Goal: Task Accomplishment & Management: Manage account settings

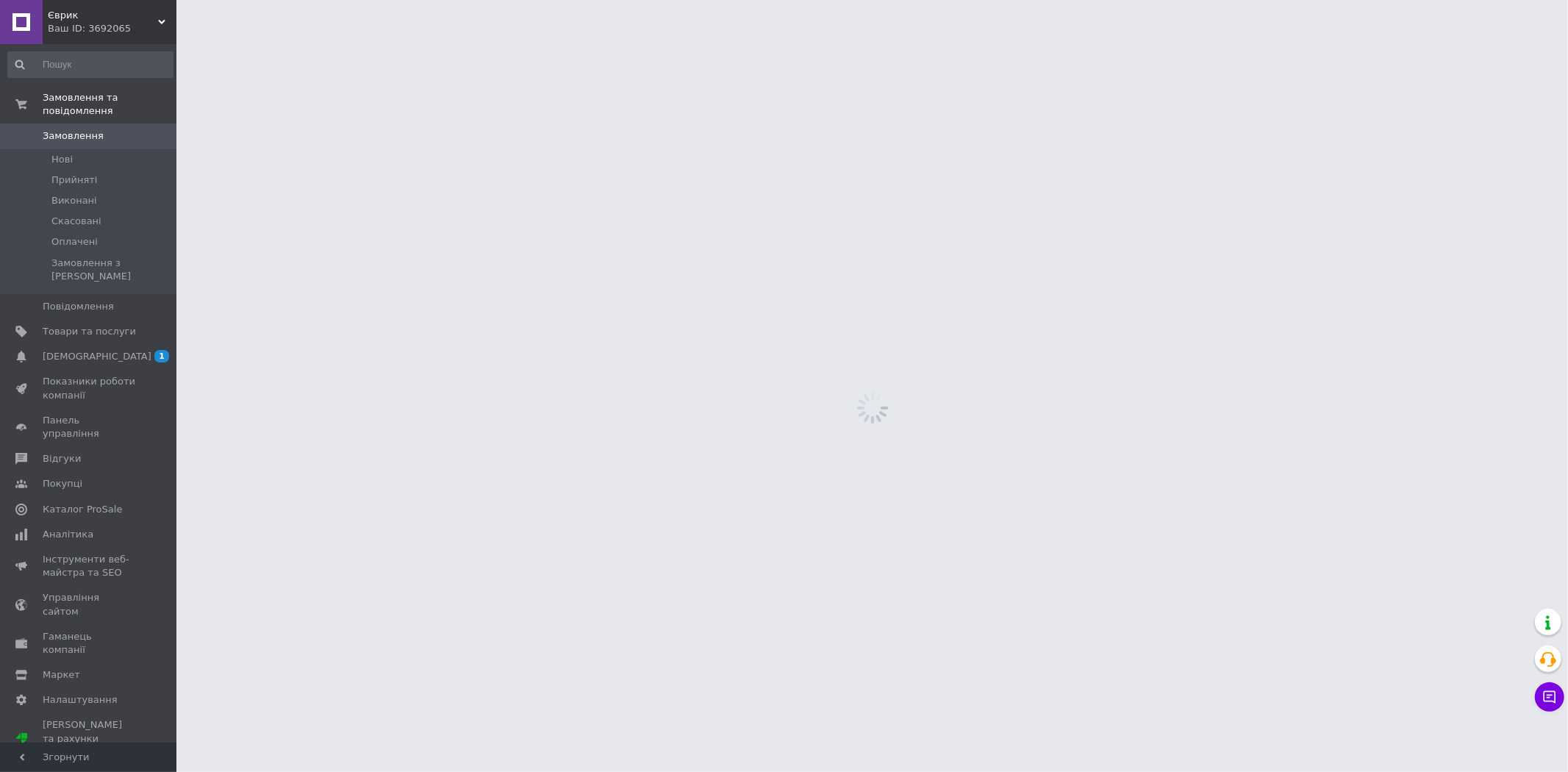
click at [59, 129] on span "Замовлення" at bounding box center [73, 136] width 61 height 13
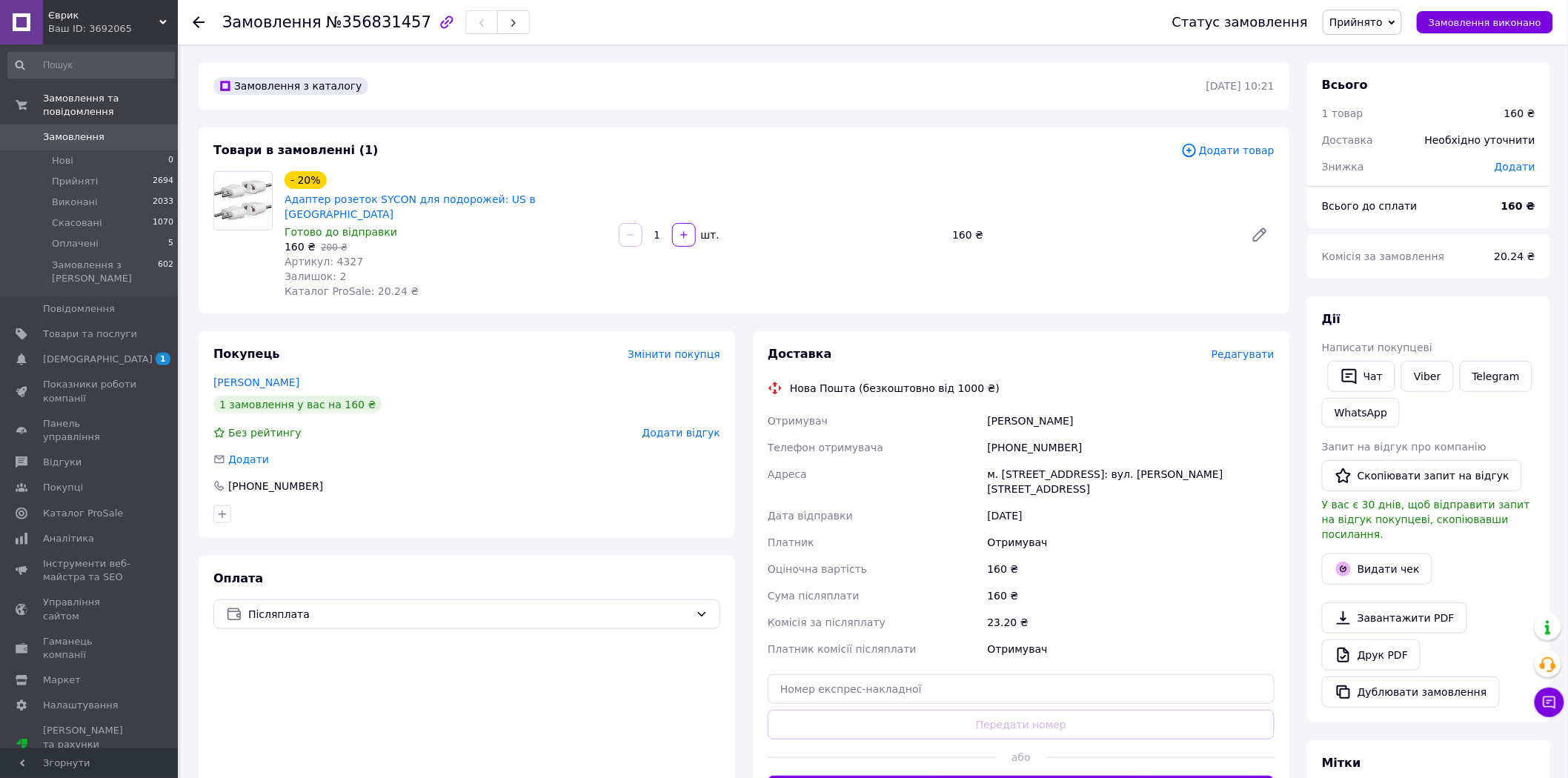
click at [341, 256] on span "Артикул: 4327" at bounding box center [324, 262] width 79 height 12
copy span "4327"
click at [473, 271] on div "Товари в замовленні (1) Додати товар - 20% Адаптер розеток SYCON для подорожей:…" at bounding box center [744, 220] width 1091 height 186
click at [1419, 374] on link "Viber" at bounding box center [1427, 377] width 52 height 31
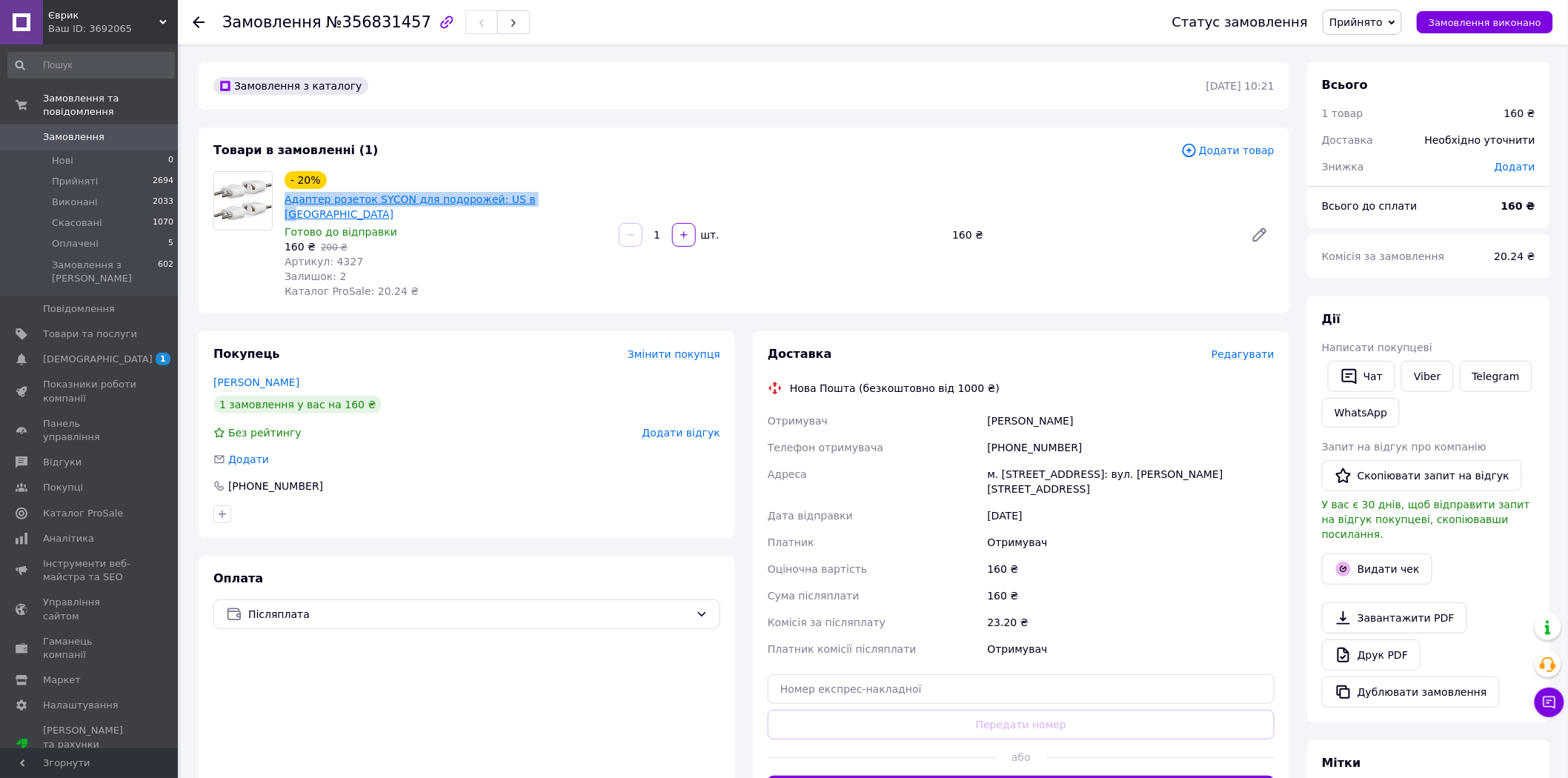
drag, startPoint x: 566, startPoint y: 178, endPoint x: 328, endPoint y: 182, distance: 238.0
click at [328, 182] on div "- 20% Адаптер розеток SYCON для подорожей: US в EU" at bounding box center [446, 196] width 325 height 53
copy link "Адаптер розеток SYCON для подорожей: US в [GEOGRAPHIC_DATA]"
click at [1258, 348] on span "Редагувати" at bounding box center [1243, 354] width 63 height 12
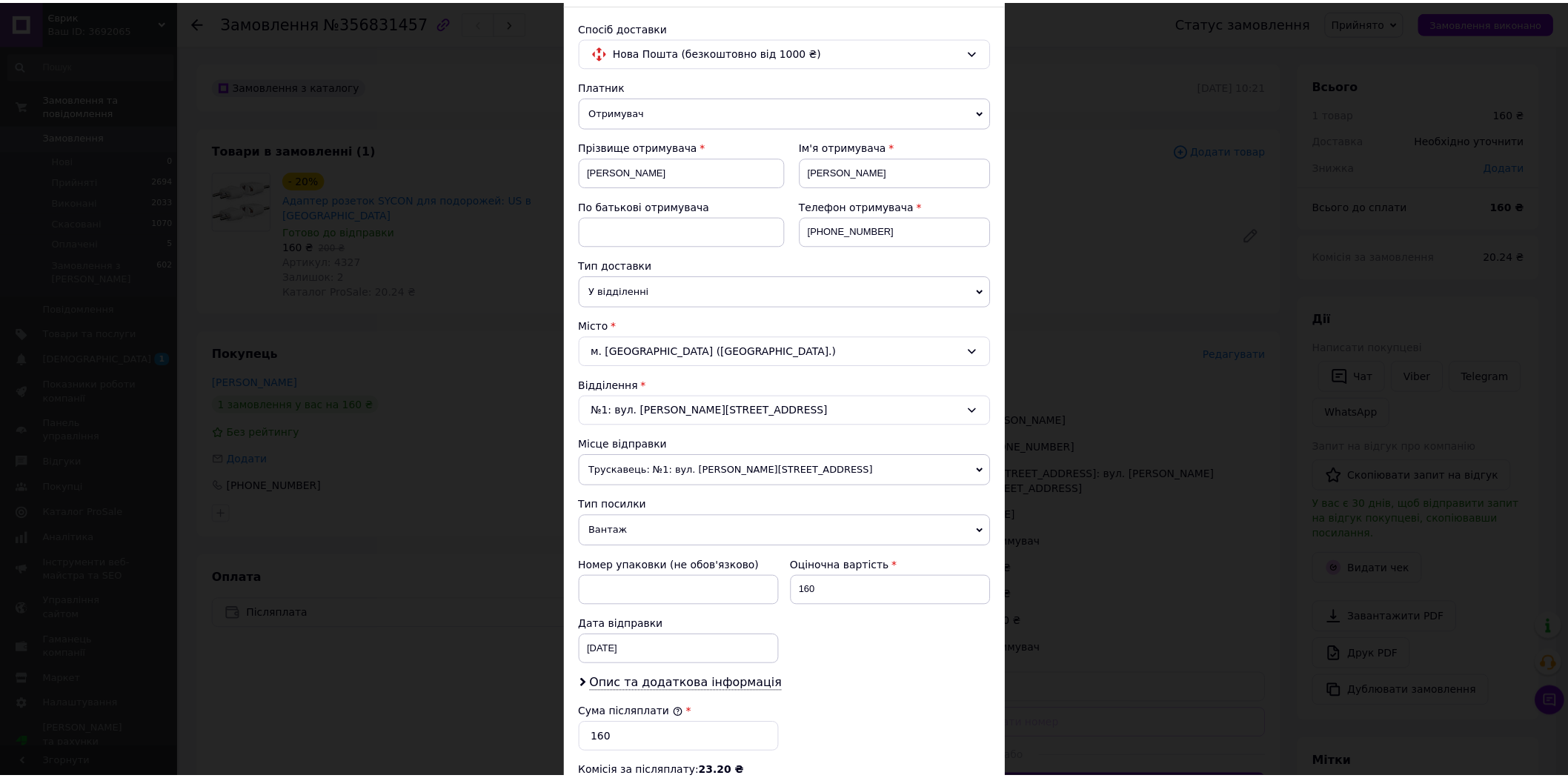
scroll to position [329, 0]
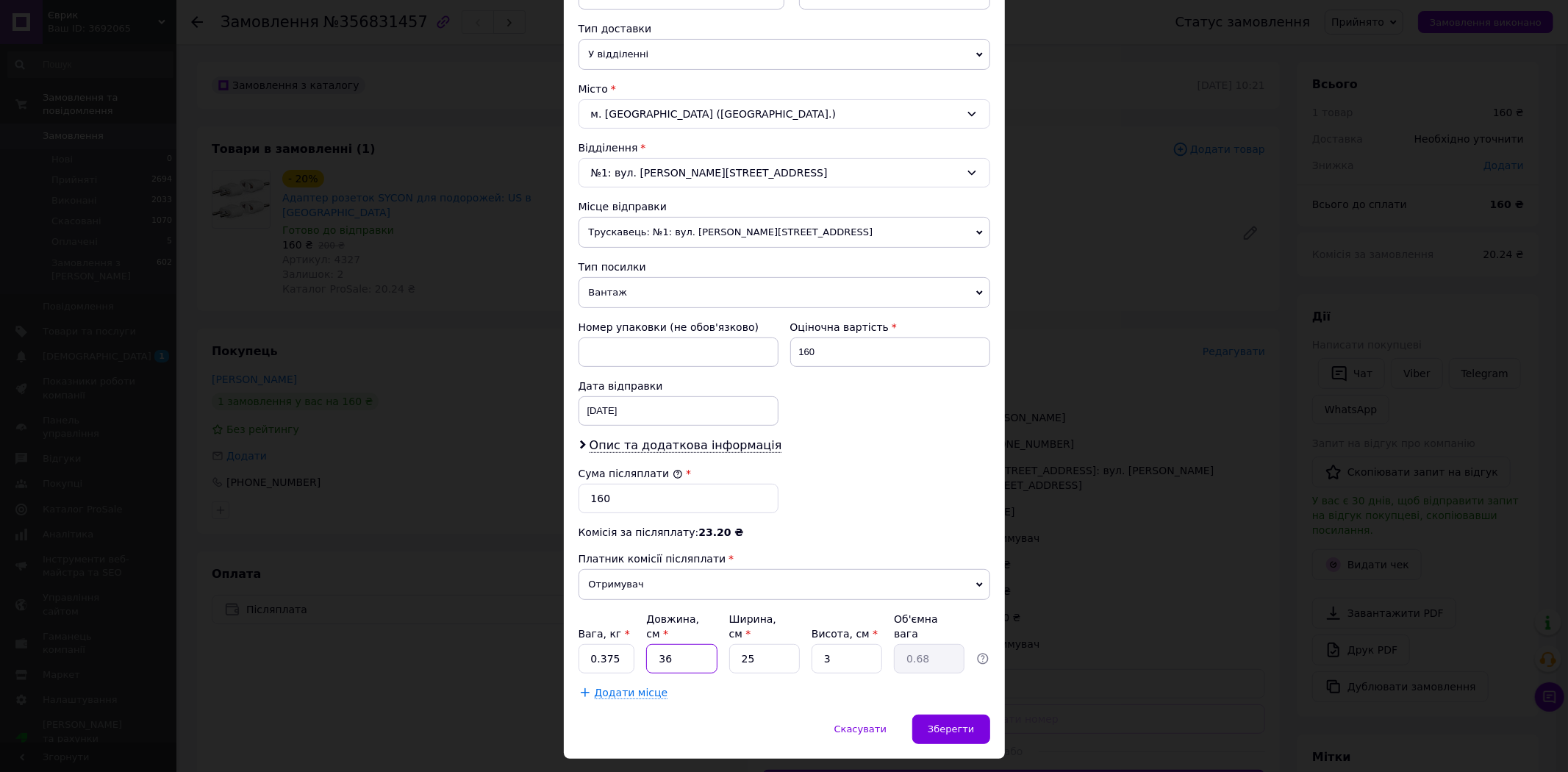
drag, startPoint x: 657, startPoint y: 640, endPoint x: 669, endPoint y: 640, distance: 12.0
click at [669, 644] on input "36" at bounding box center [681, 659] width 70 height 30
type input "1"
type input "0.1"
type input "15"
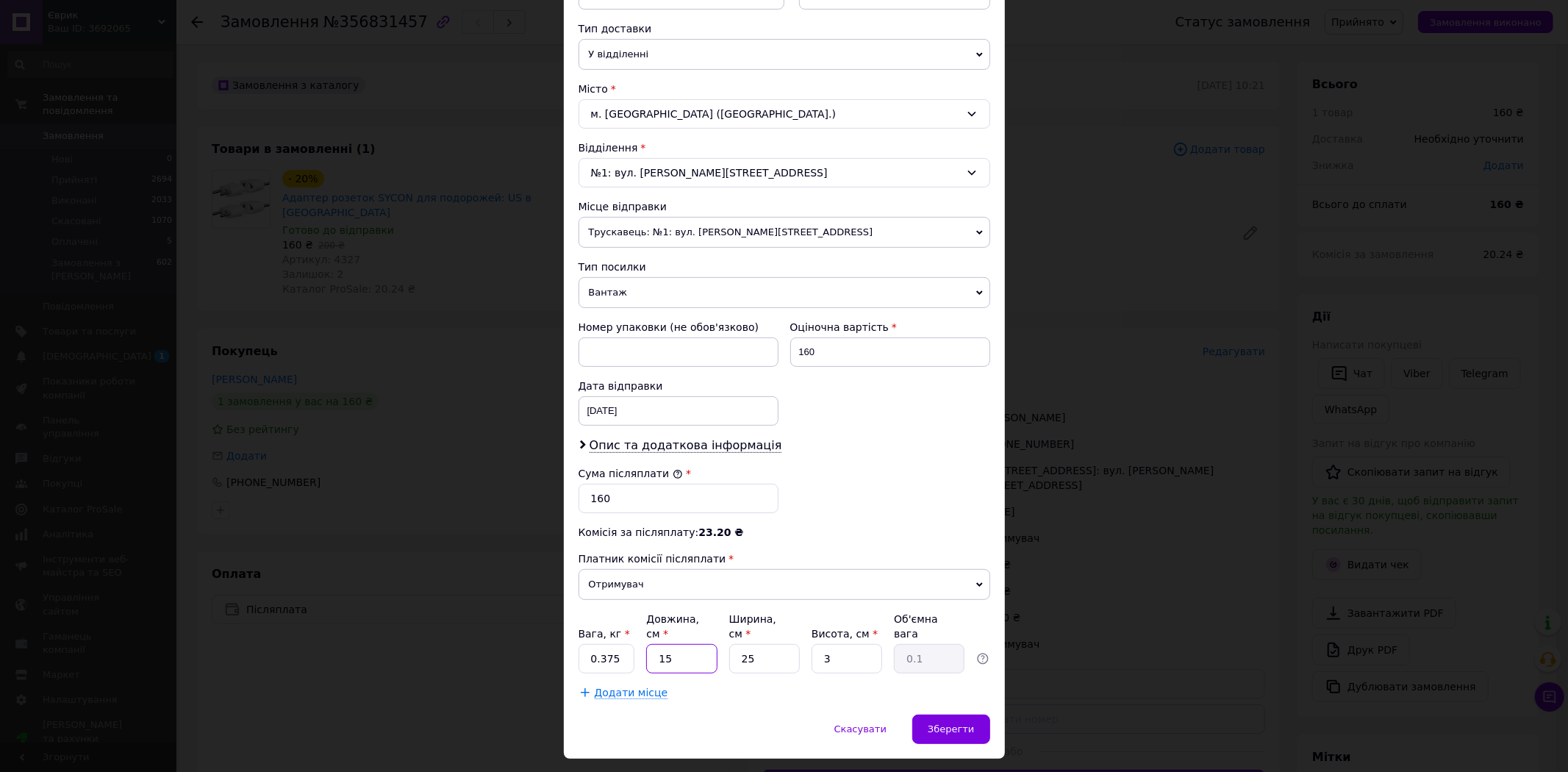
type input "0.28"
type input "15"
drag, startPoint x: 736, startPoint y: 640, endPoint x: 761, endPoint y: 641, distance: 25.0
click at [761, 644] on input "25" at bounding box center [764, 659] width 70 height 30
type input "1"
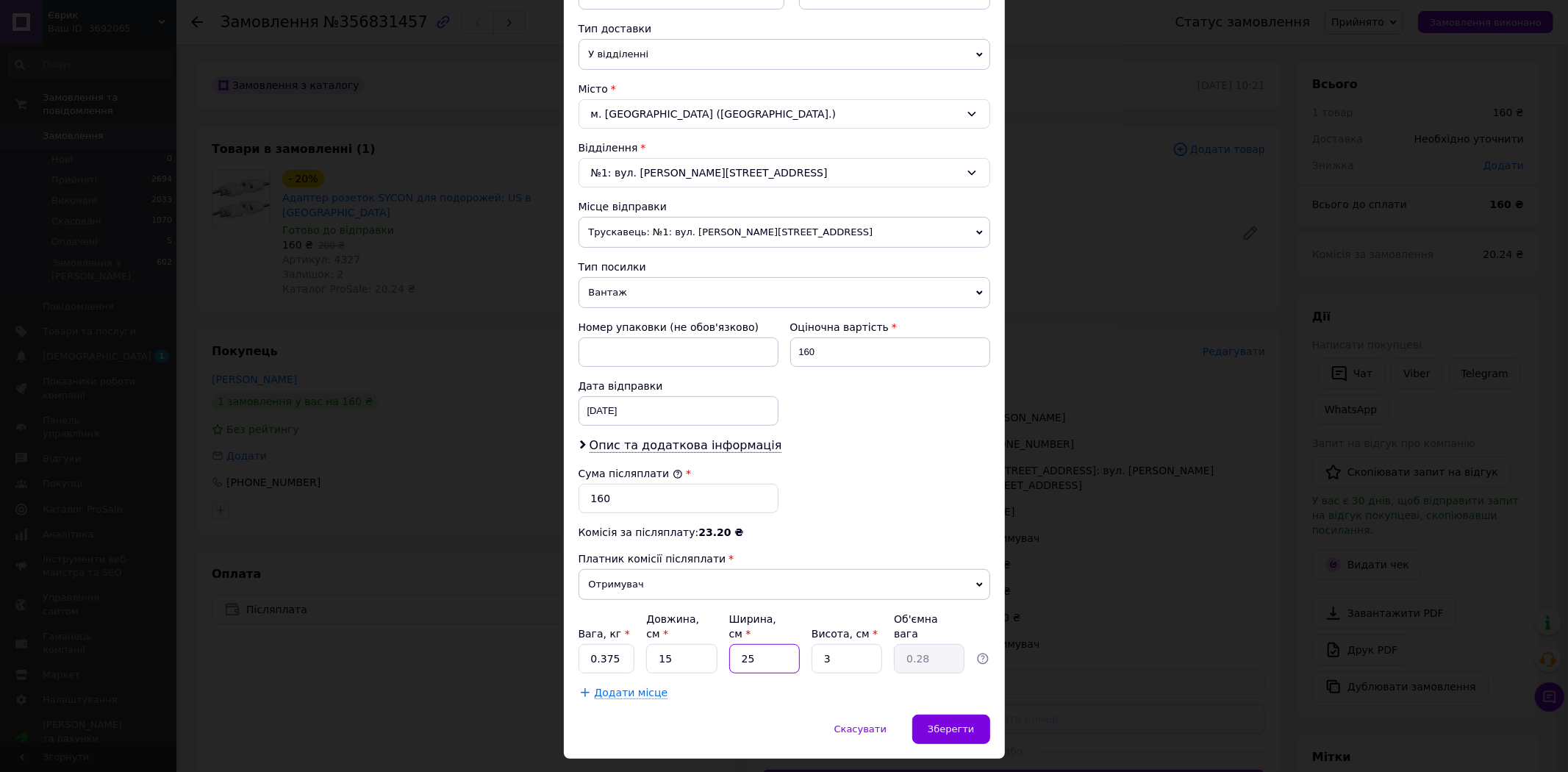
type input "0.1"
type input "10"
type input "0.11"
type input "10"
click at [842, 644] on input "3" at bounding box center [846, 659] width 70 height 30
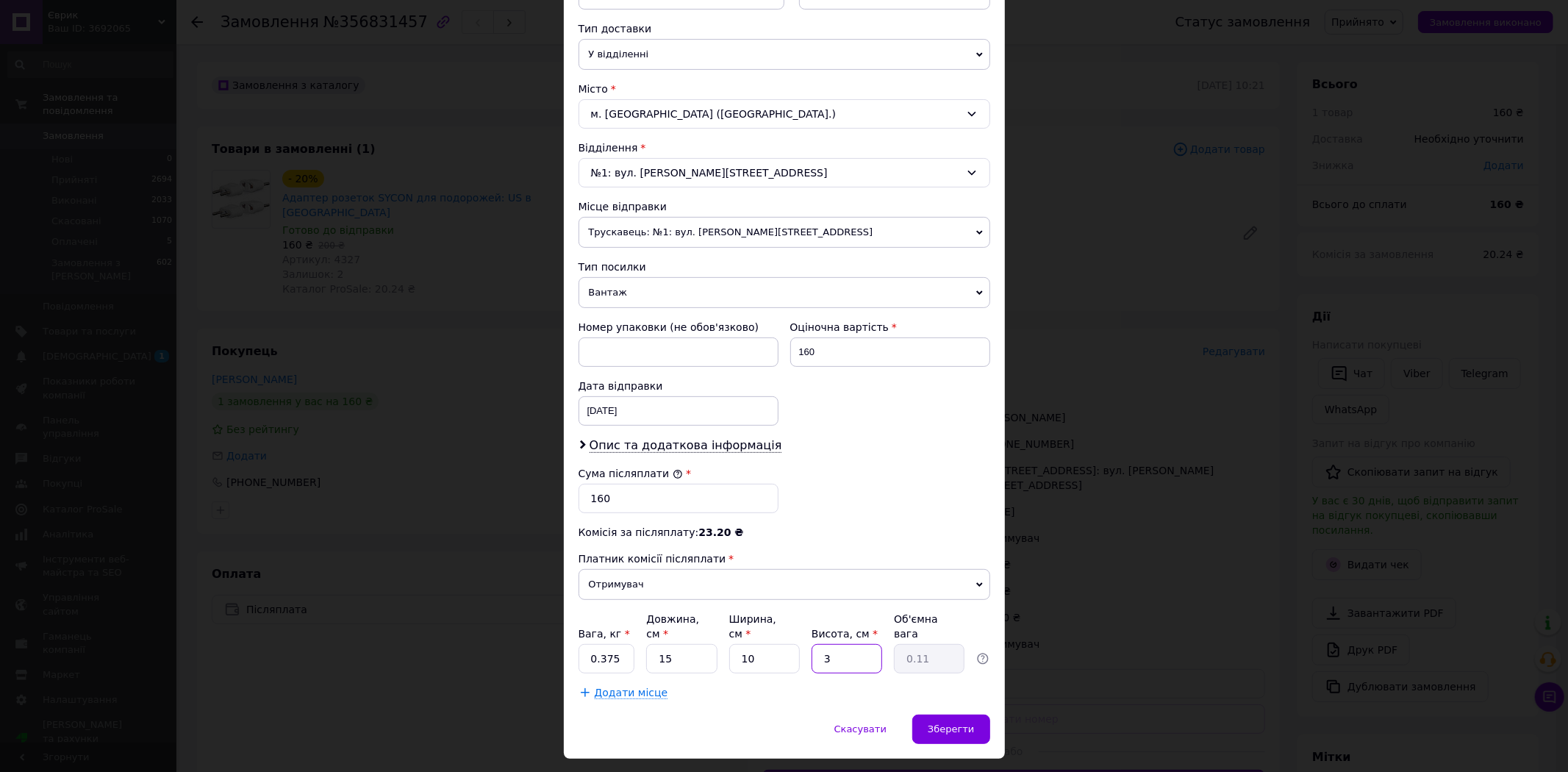
type input "7"
type input "0.26"
type input "7"
click at [949, 723] on span "Зберегти" at bounding box center [951, 728] width 46 height 11
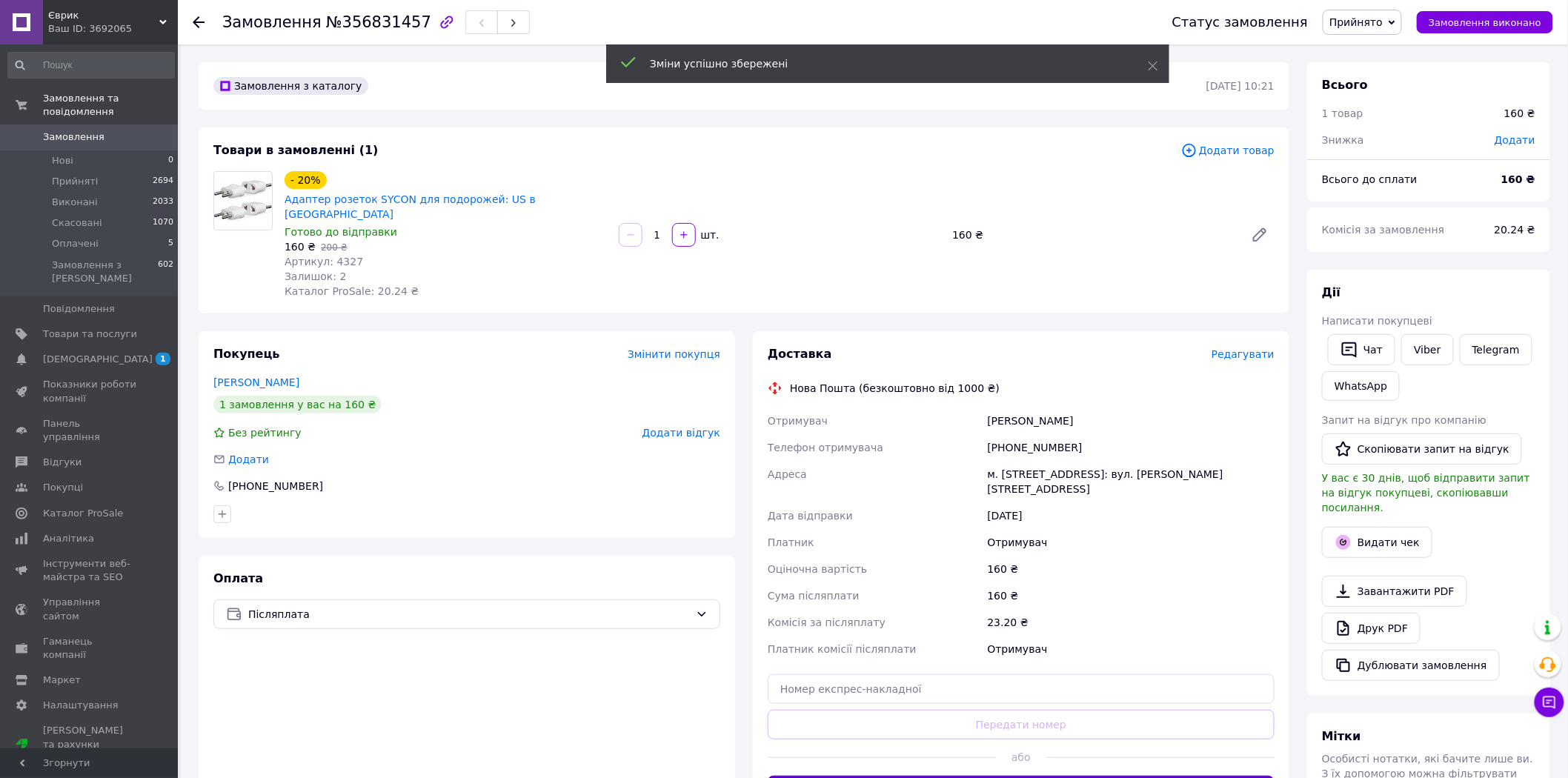
click at [1039, 776] on button "Згенерувати ЕН" at bounding box center [1021, 791] width 507 height 30
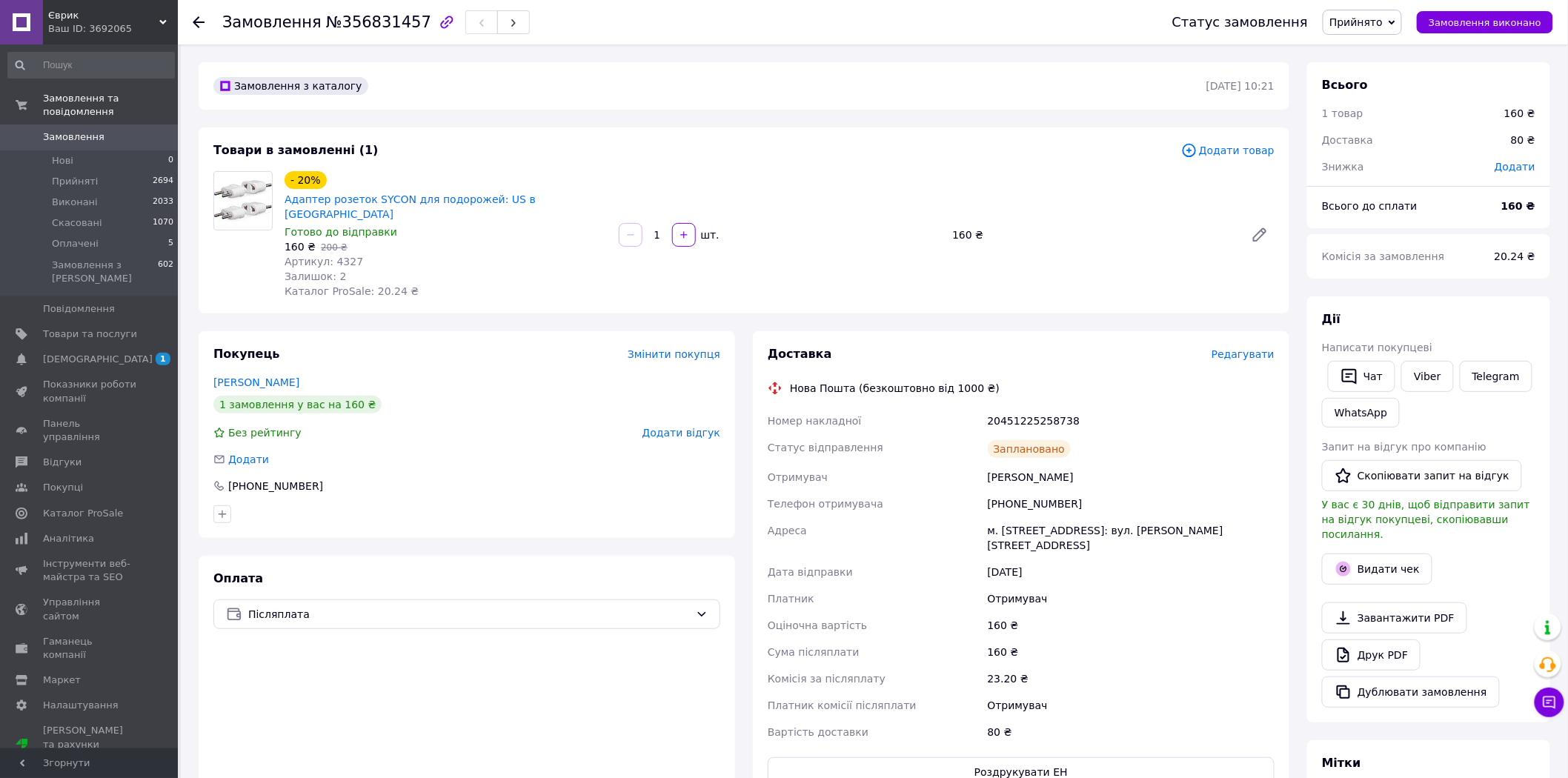
click at [1003, 741] on div "Доставка Редагувати Нова Пошта (безкоштовно від 1000 ₴) Номер накладної 2045122…" at bounding box center [1021, 566] width 537 height 470
click at [1021, 757] on button "Роздрукувати ЕН" at bounding box center [1021, 772] width 507 height 30
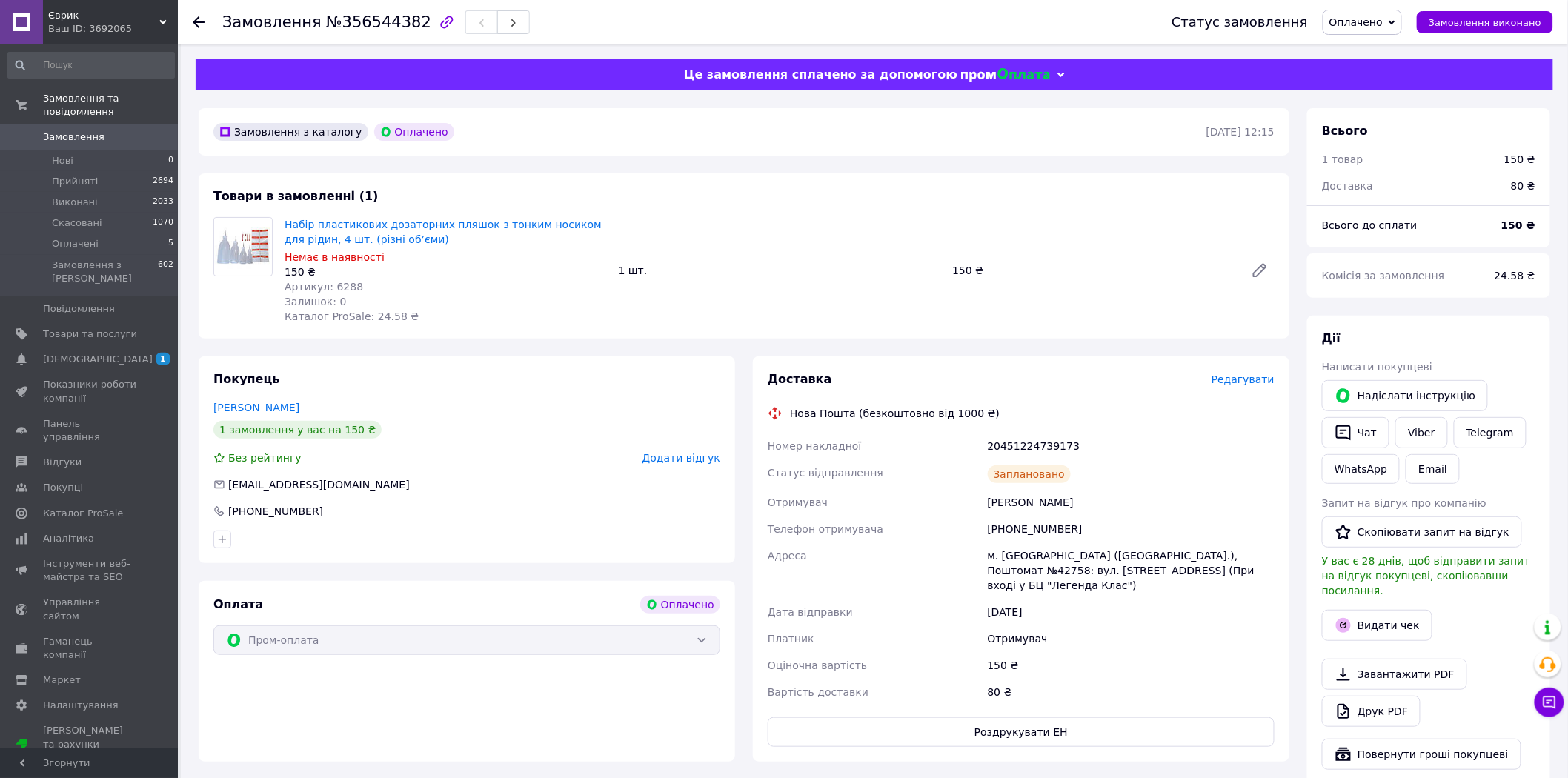
click at [344, 286] on span "Артикул: 6288" at bounding box center [324, 287] width 79 height 12
copy span "6288"
click at [1031, 717] on button "Роздрукувати ЕН" at bounding box center [1021, 732] width 507 height 30
